Goal: Transaction & Acquisition: Purchase product/service

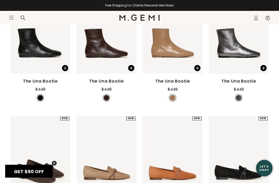
scroll to position [1122, 0]
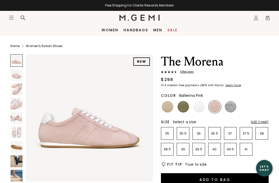
click at [20, 90] on img at bounding box center [17, 89] width 12 height 12
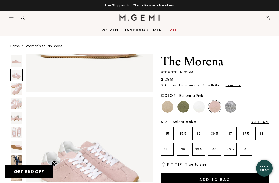
click at [13, 17] on icon "Icons/20x20/hamburger@2x" at bounding box center [11, 17] width 5 height 5
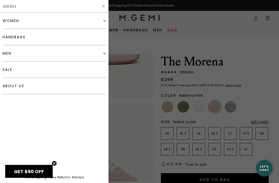
scroll to position [83, 0]
click at [89, 19] on div "women" at bounding box center [54, 21] width 103 height 16
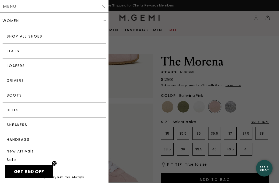
click at [75, 91] on link "Boots" at bounding box center [54, 95] width 103 height 15
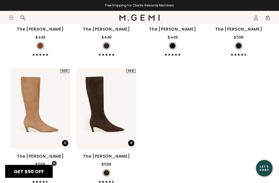
scroll to position [536, 0]
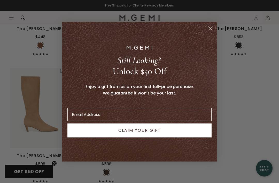
click at [212, 32] on circle "Close dialog" at bounding box center [210, 28] width 9 height 9
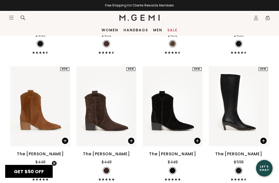
scroll to position [408, 0]
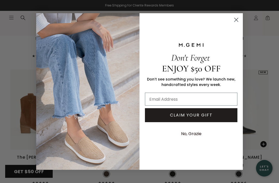
click at [238, 24] on circle "Close dialog" at bounding box center [236, 19] width 9 height 9
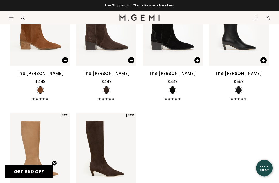
scroll to position [492, 0]
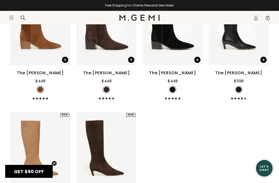
click at [98, 153] on img at bounding box center [106, 152] width 60 height 80
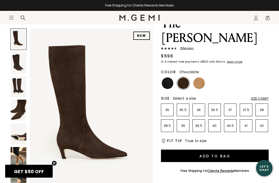
scroll to position [38, 0]
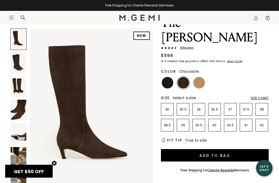
click at [260, 96] on div "Size Chart" at bounding box center [260, 98] width 18 height 4
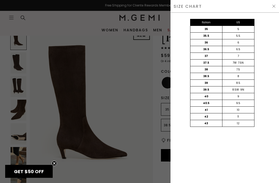
click at [276, 6] on img at bounding box center [274, 6] width 4 height 4
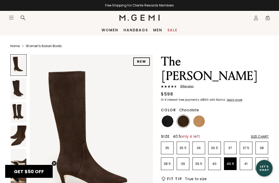
click at [232, 161] on p "40.5" at bounding box center [230, 163] width 12 height 4
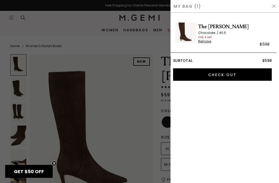
click at [240, 74] on input "Check Out" at bounding box center [222, 74] width 99 height 12
